Goal: Transaction & Acquisition: Subscribe to service/newsletter

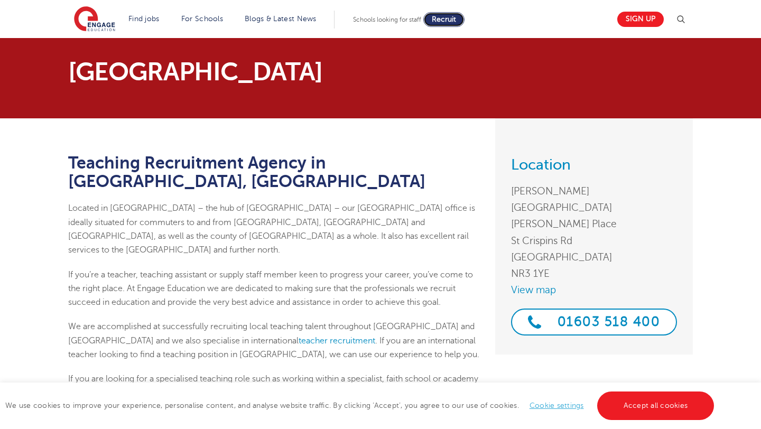
click at [440, 17] on span "Recruit" at bounding box center [444, 19] width 24 height 8
click at [648, 17] on link "Sign up" at bounding box center [641, 19] width 47 height 15
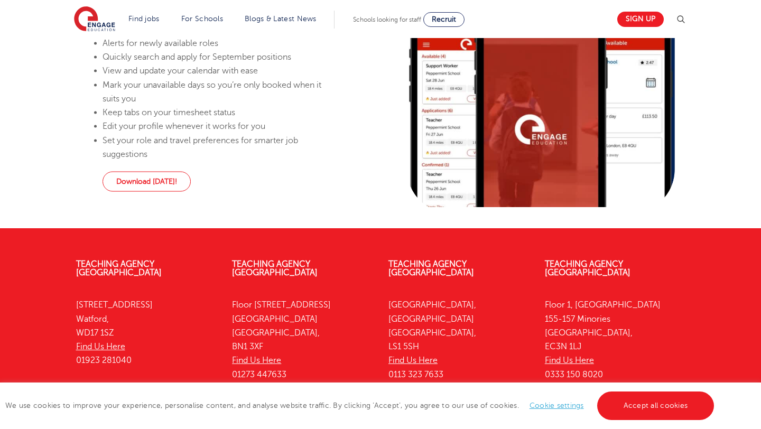
scroll to position [753, 0]
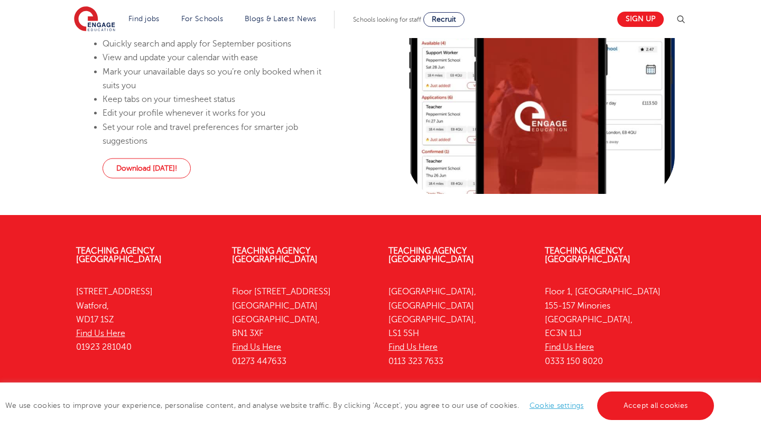
click at [690, 417] on link "Accept all cookies" at bounding box center [655, 406] width 117 height 29
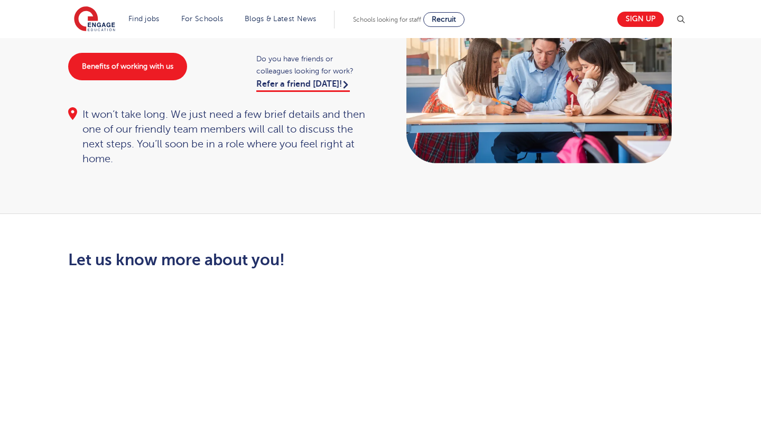
scroll to position [90, 0]
